Goal: Navigation & Orientation: Find specific page/section

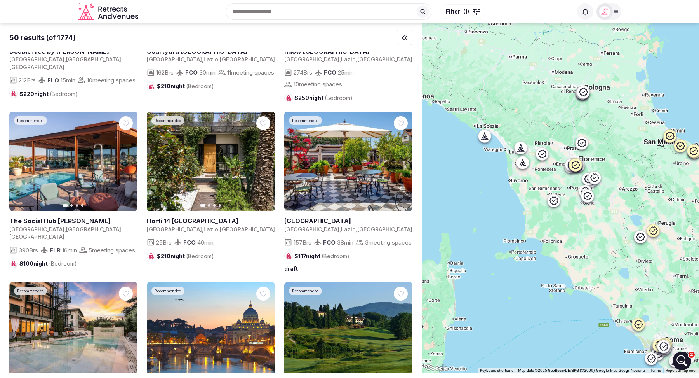
scroll to position [1167, 0]
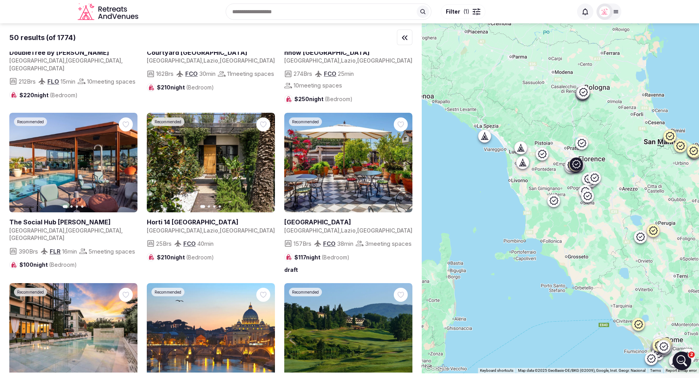
click at [128, 156] on button "Next slide" at bounding box center [126, 162] width 12 height 12
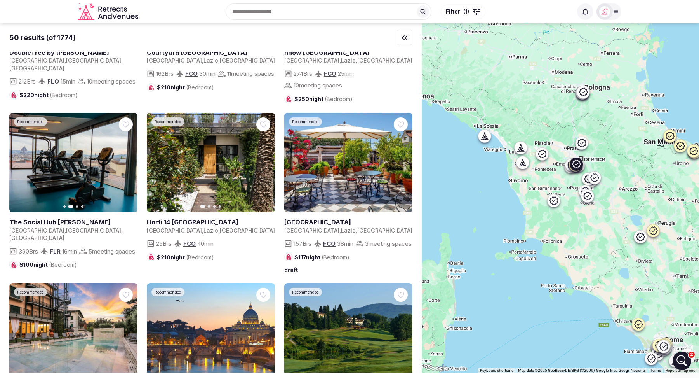
click at [128, 156] on button "Next slide" at bounding box center [126, 162] width 12 height 12
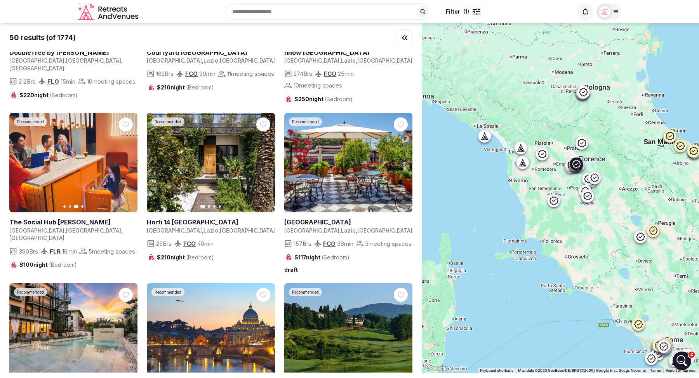
click at [128, 156] on button "Next slide" at bounding box center [126, 162] width 12 height 12
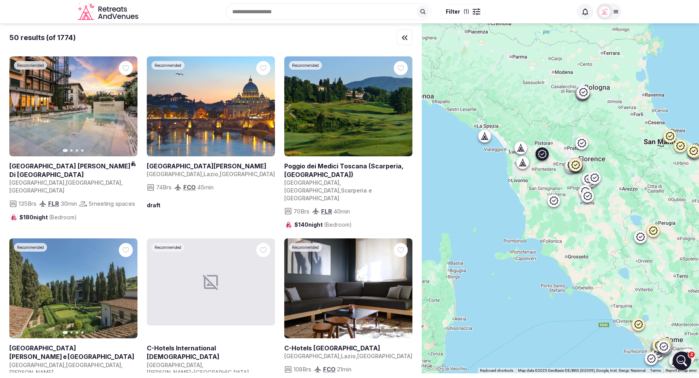
scroll to position [1395, 0]
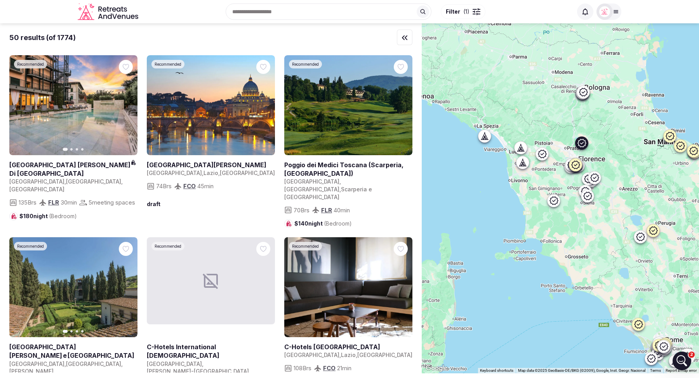
click at [405, 103] on link at bounding box center [348, 105] width 128 height 100
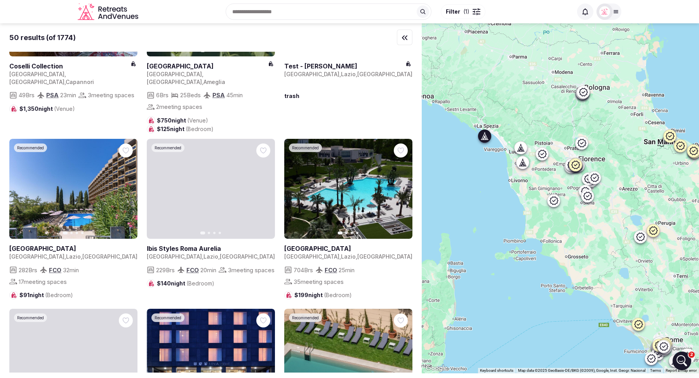
scroll to position [0, 0]
